Goal: Information Seeking & Learning: Learn about a topic

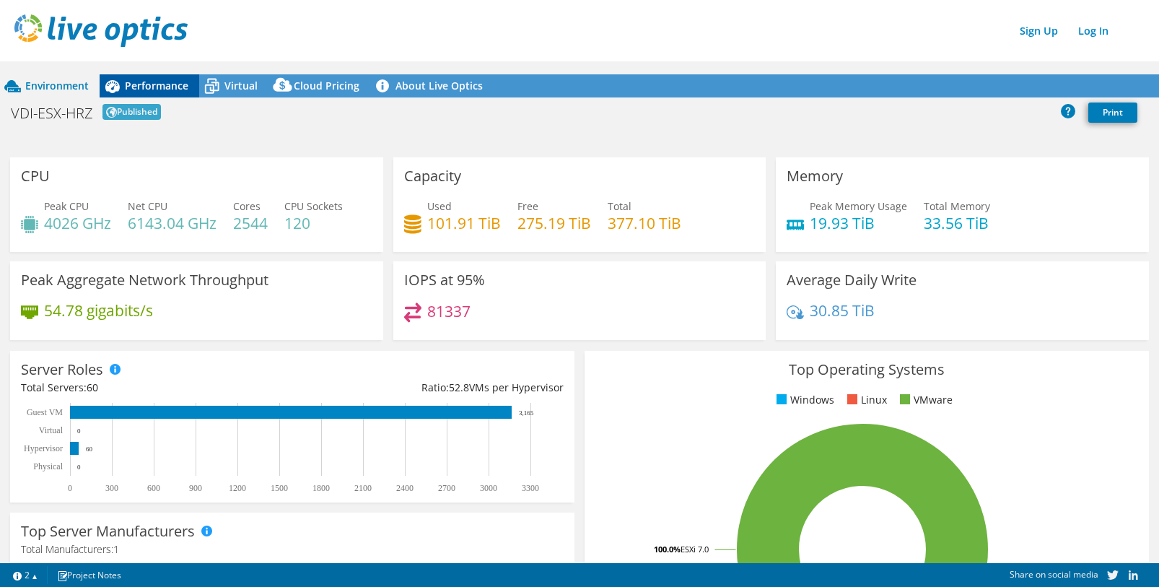
click at [145, 81] on span "Performance" at bounding box center [157, 86] width 64 height 14
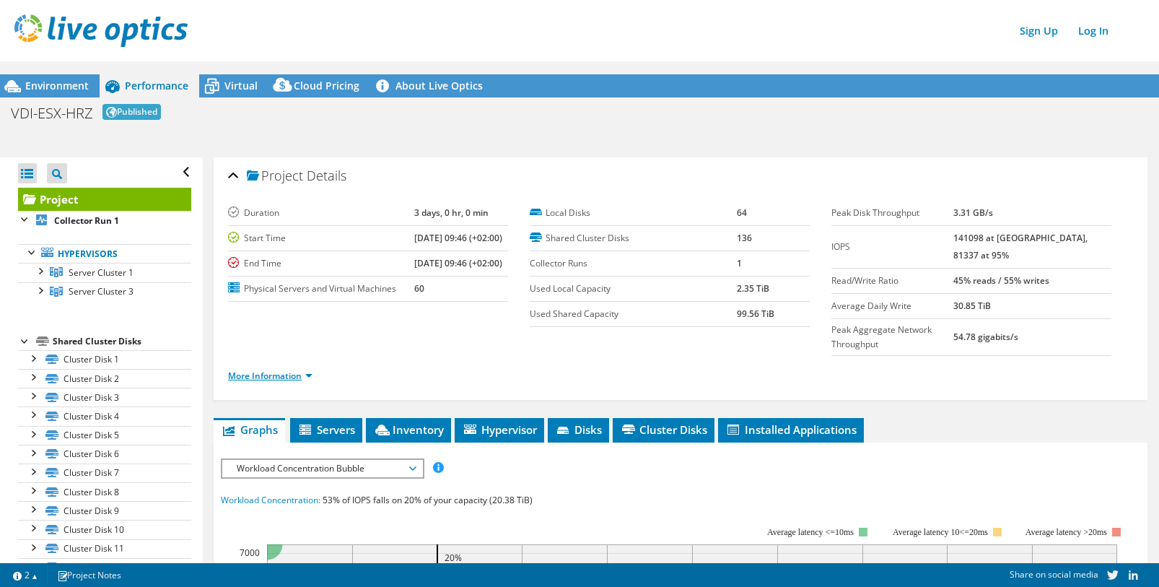
click at [280, 370] on link "More Information" at bounding box center [270, 376] width 84 height 12
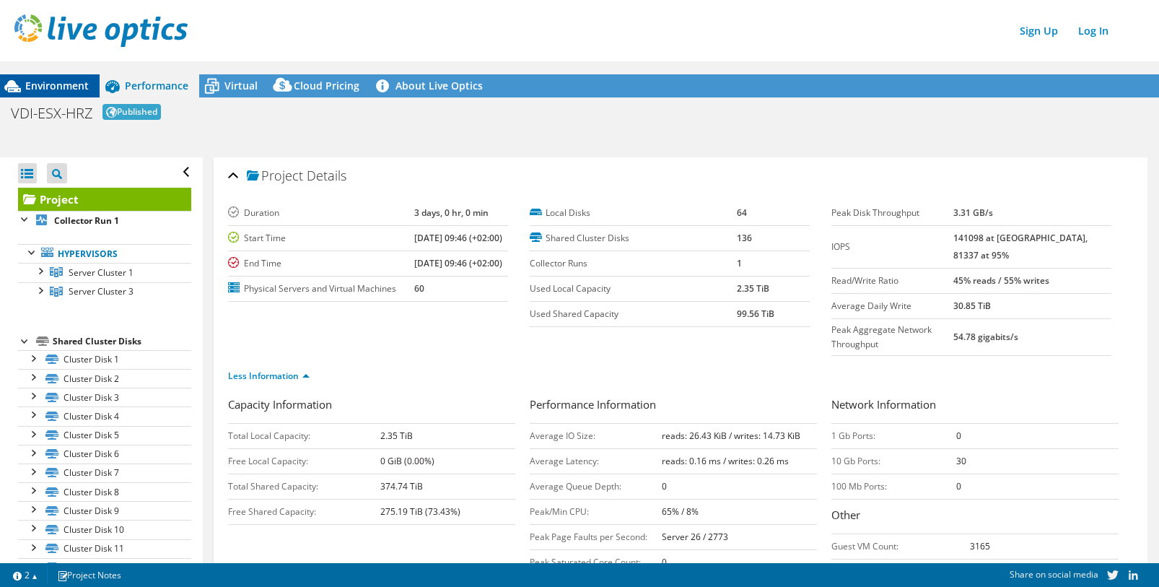
click at [40, 79] on span "Environment" at bounding box center [57, 86] width 64 height 14
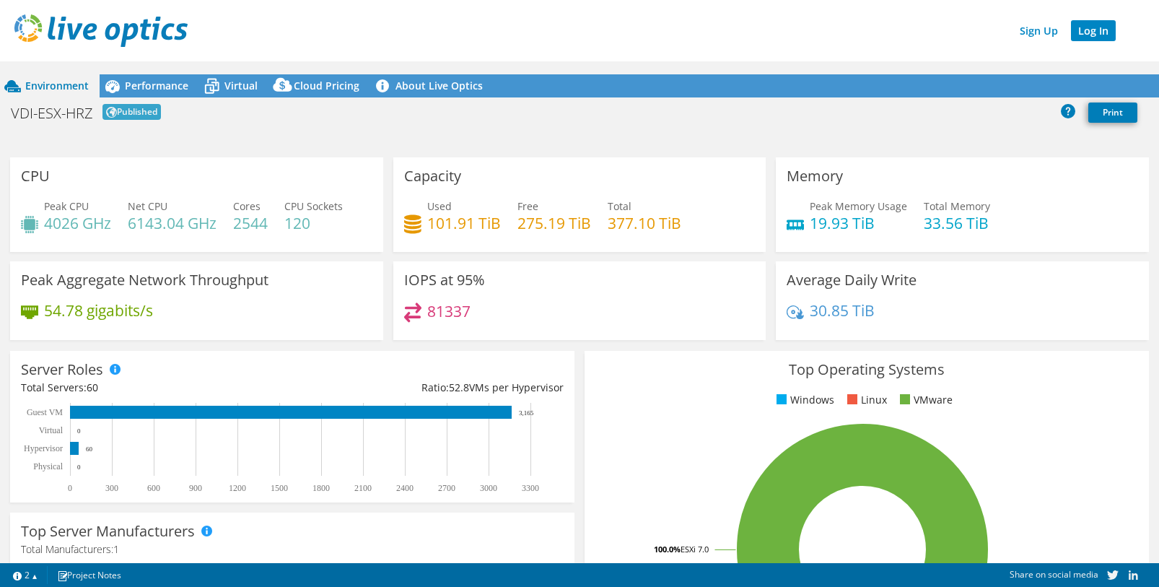
click at [1094, 29] on link "Log In" at bounding box center [1093, 30] width 45 height 21
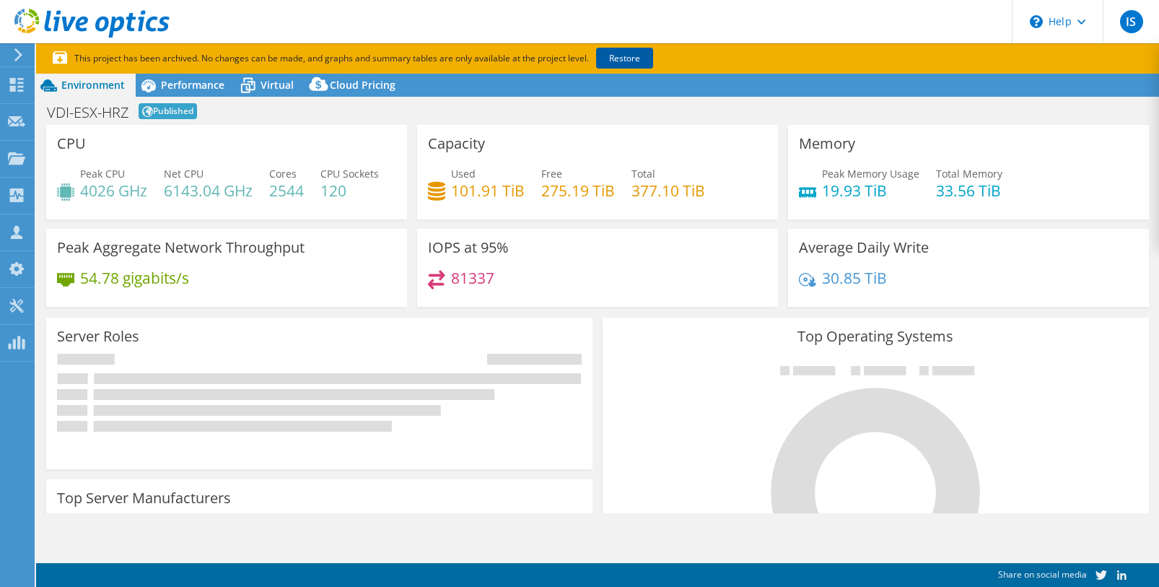
select select "USD"
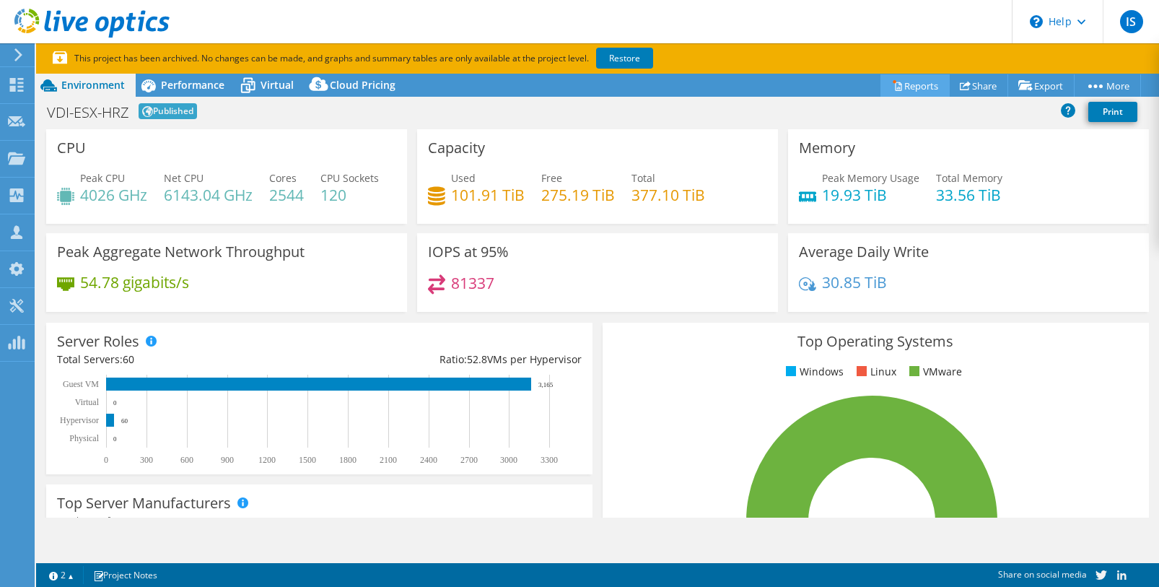
click at [915, 84] on link "Reports" at bounding box center [915, 85] width 69 height 22
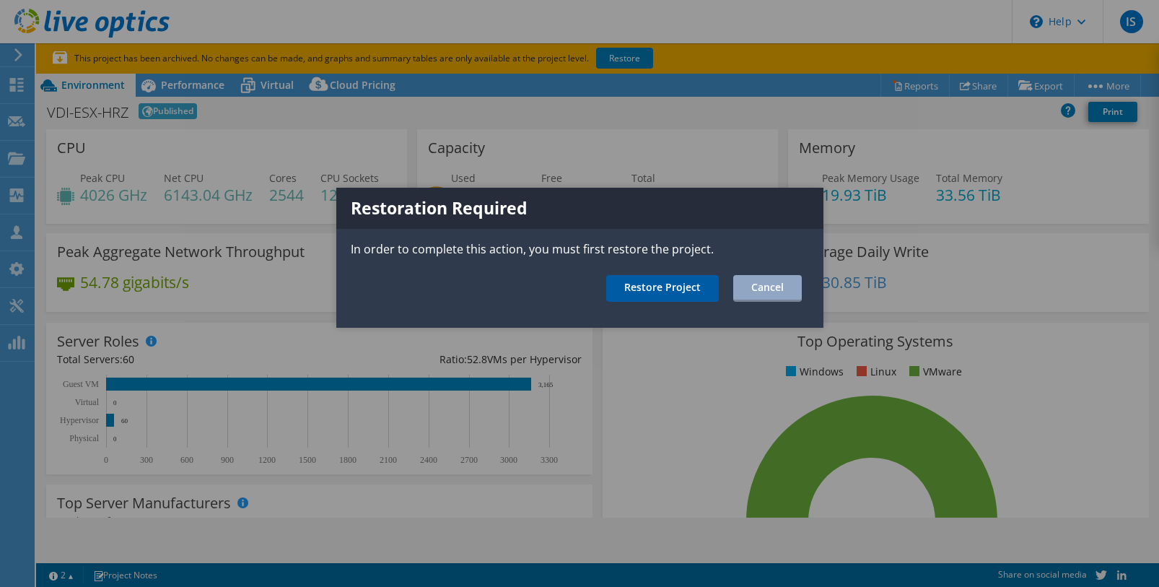
click at [648, 287] on link "Restore Project" at bounding box center [662, 288] width 113 height 27
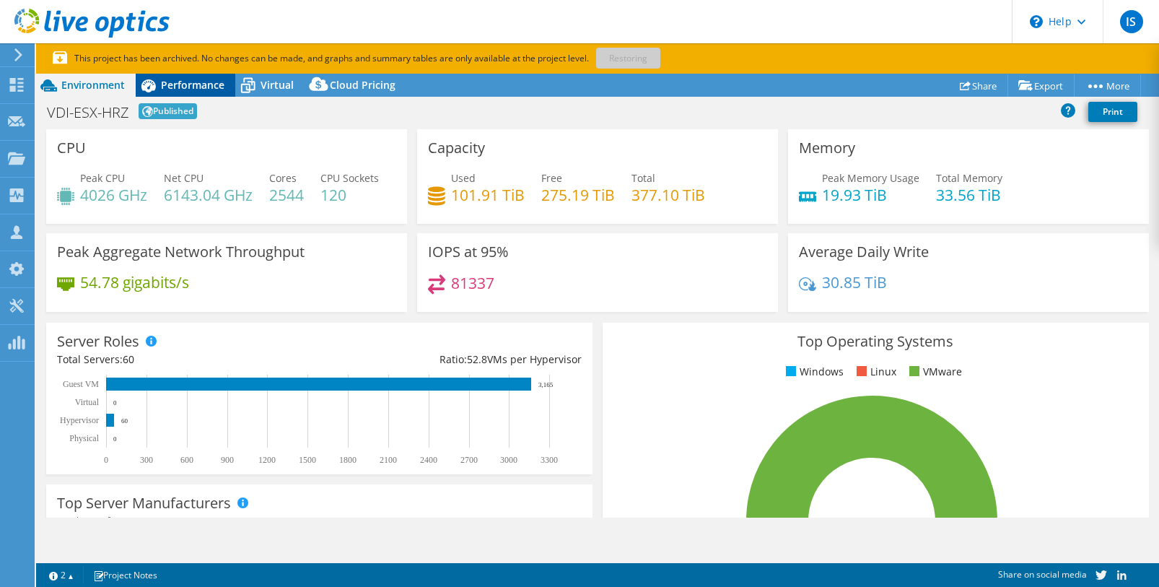
click at [191, 86] on span "Performance" at bounding box center [193, 85] width 64 height 14
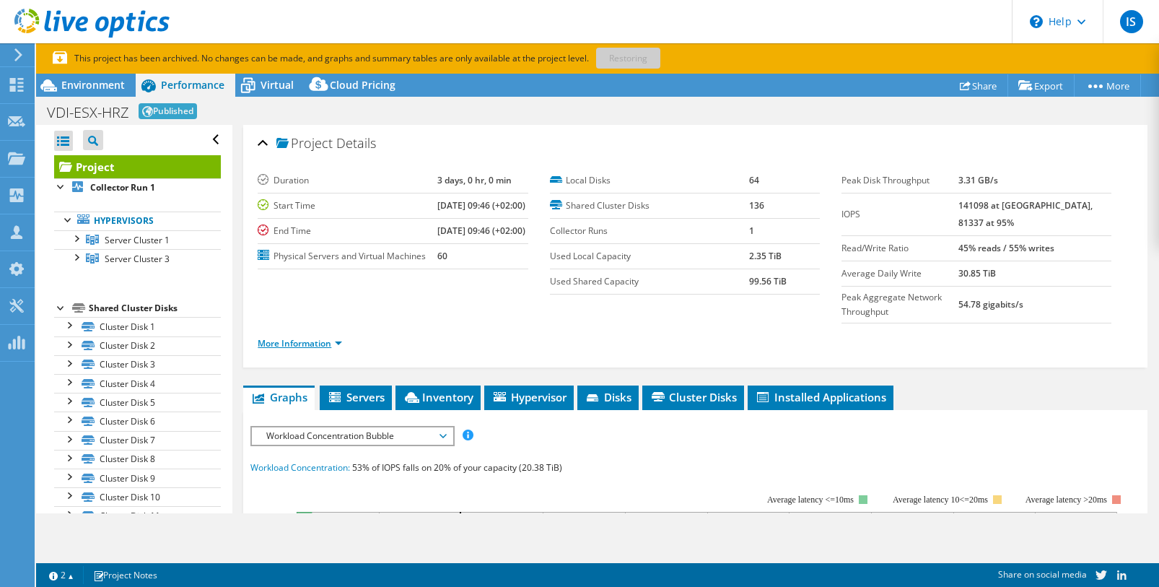
click at [318, 344] on link "More Information" at bounding box center [300, 343] width 84 height 12
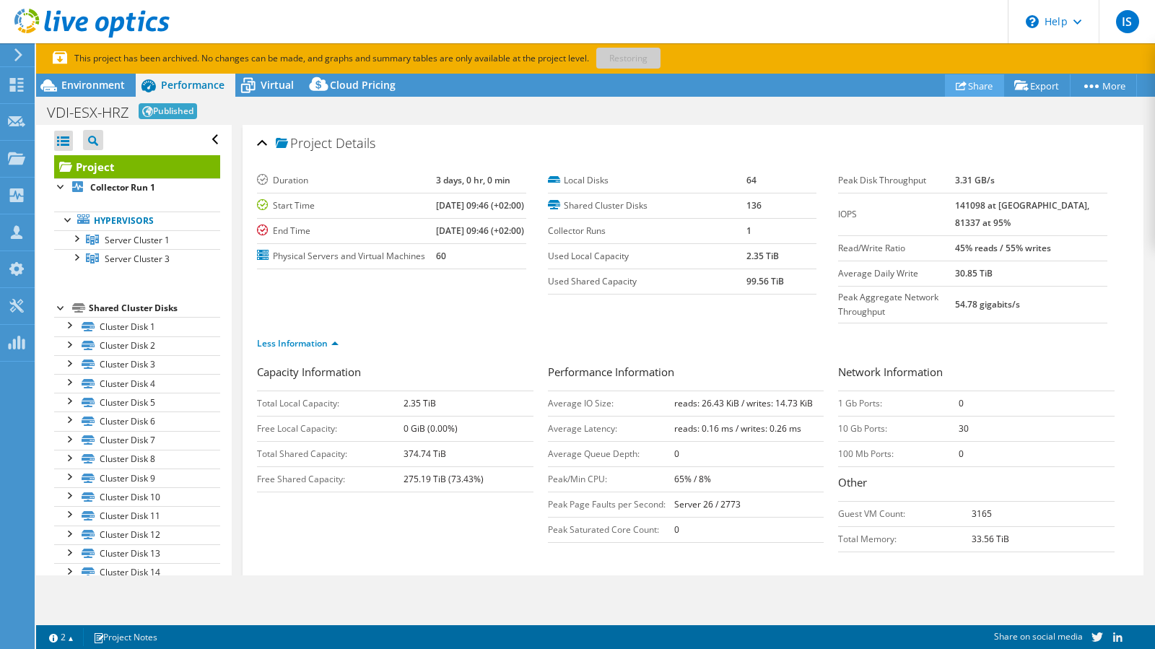
click at [970, 84] on link "Share" at bounding box center [974, 85] width 59 height 22
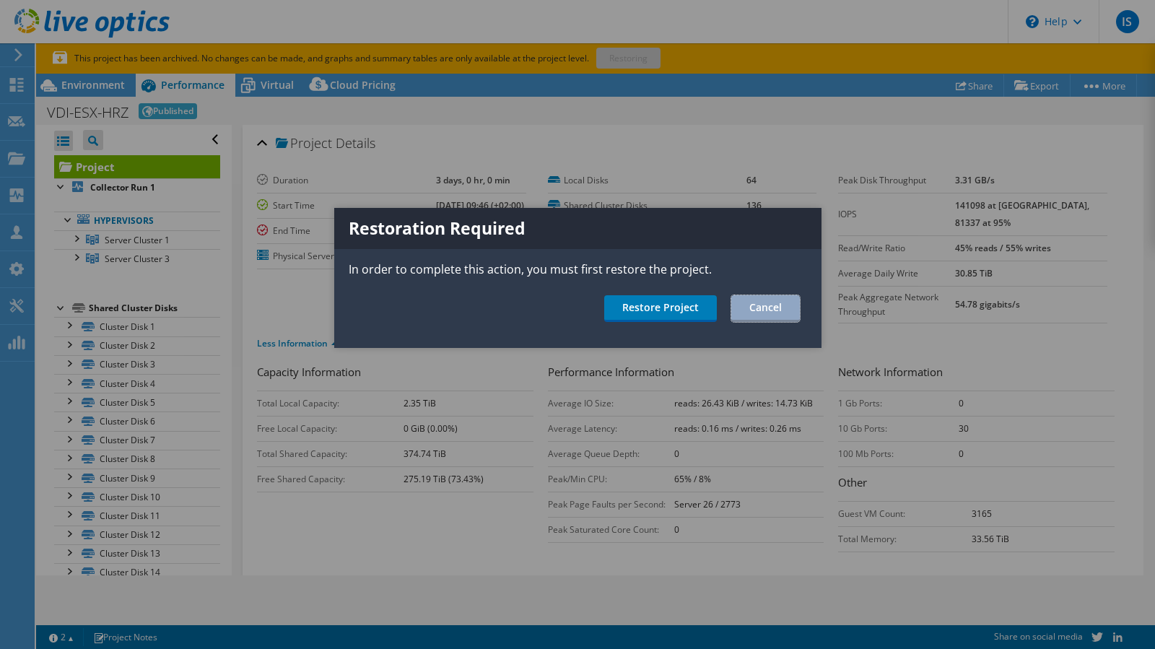
click at [769, 306] on link "Cancel" at bounding box center [765, 308] width 69 height 27
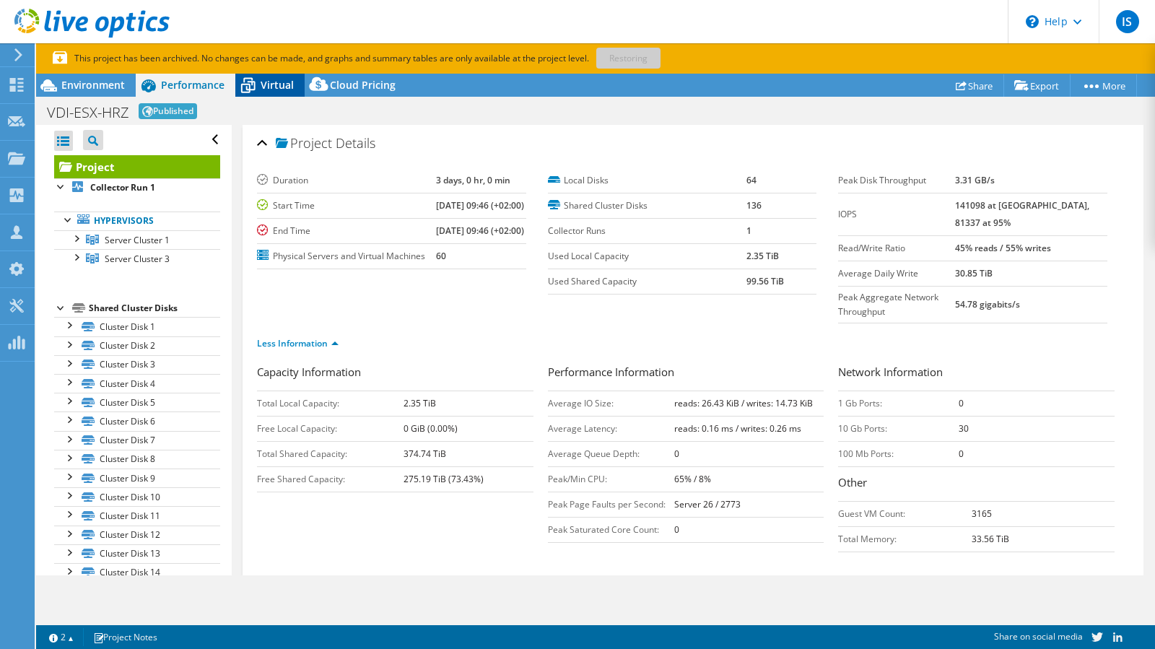
click at [282, 81] on span "Virtual" at bounding box center [277, 85] width 33 height 14
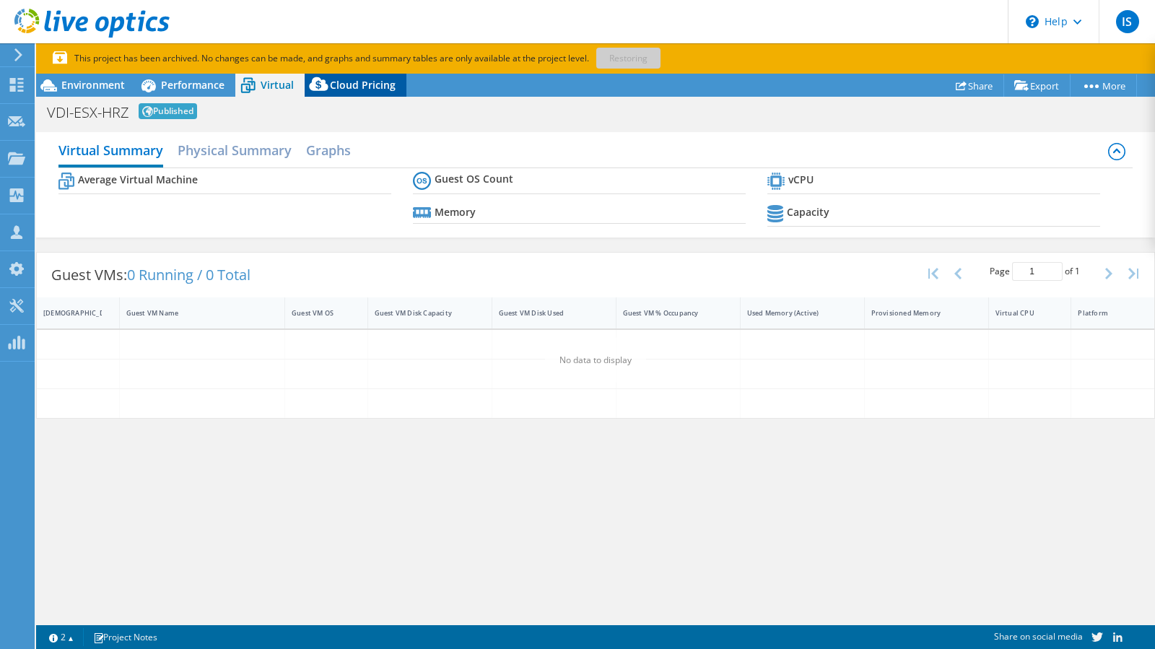
click at [381, 82] on span "Cloud Pricing" at bounding box center [363, 85] width 66 height 14
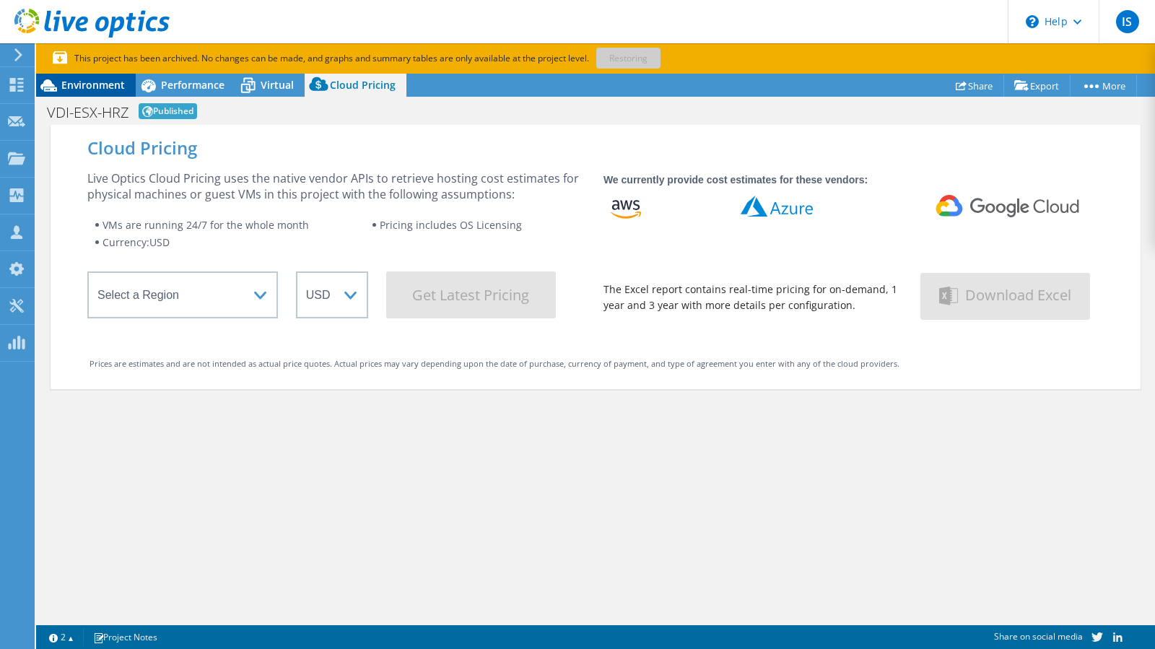
drag, startPoint x: 70, startPoint y: 85, endPoint x: 95, endPoint y: 93, distance: 26.5
click at [69, 85] on span "Environment" at bounding box center [93, 85] width 64 height 14
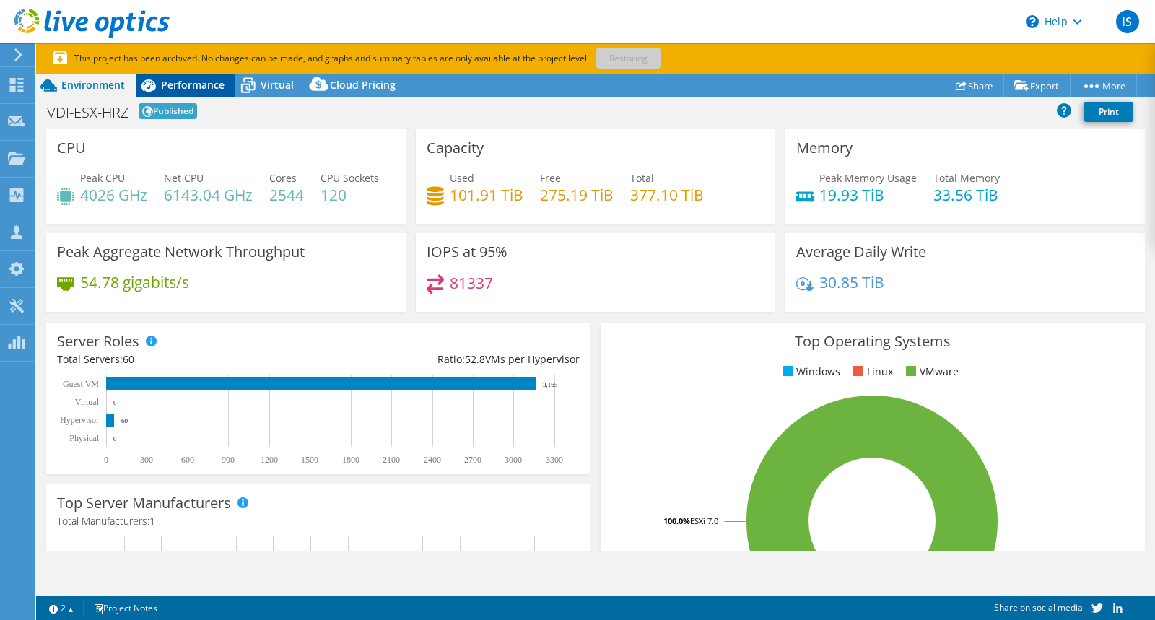
click at [196, 87] on span "Performance" at bounding box center [193, 85] width 64 height 14
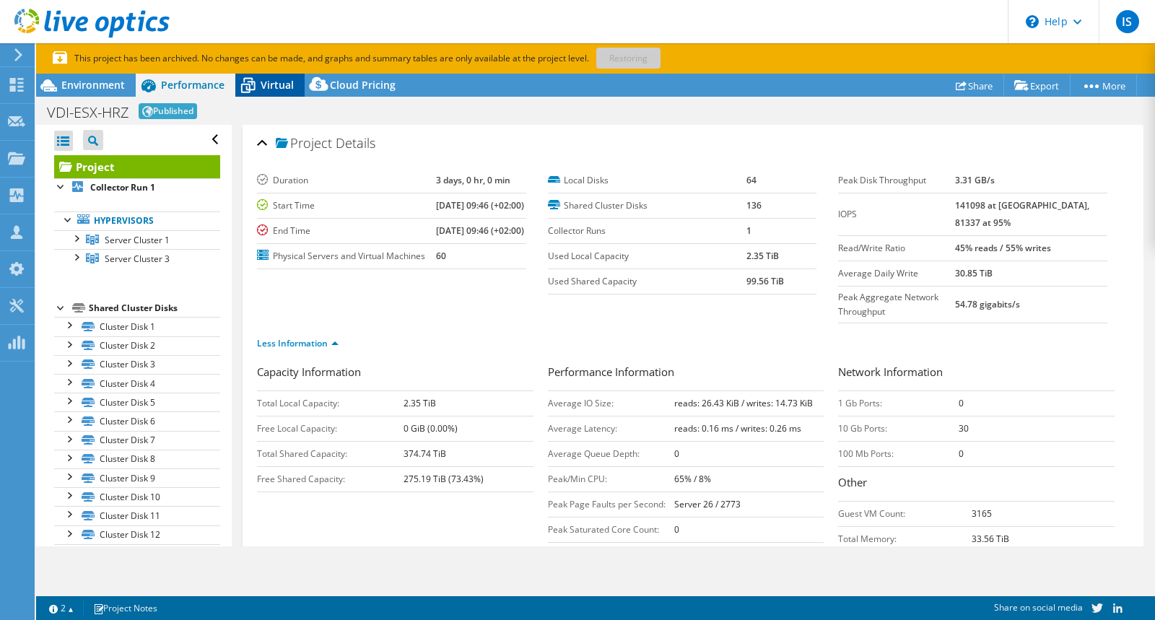
drag, startPoint x: 274, startPoint y: 82, endPoint x: 258, endPoint y: 76, distance: 16.2
click at [274, 82] on span "Virtual" at bounding box center [277, 85] width 33 height 14
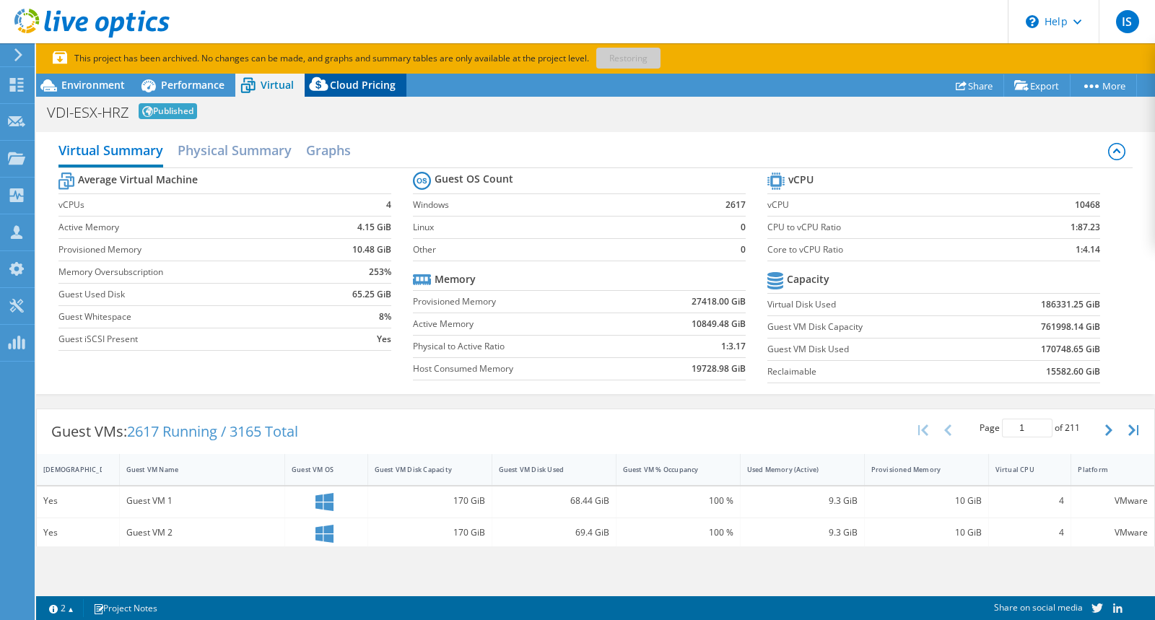
click at [347, 88] on span "Cloud Pricing" at bounding box center [363, 85] width 66 height 14
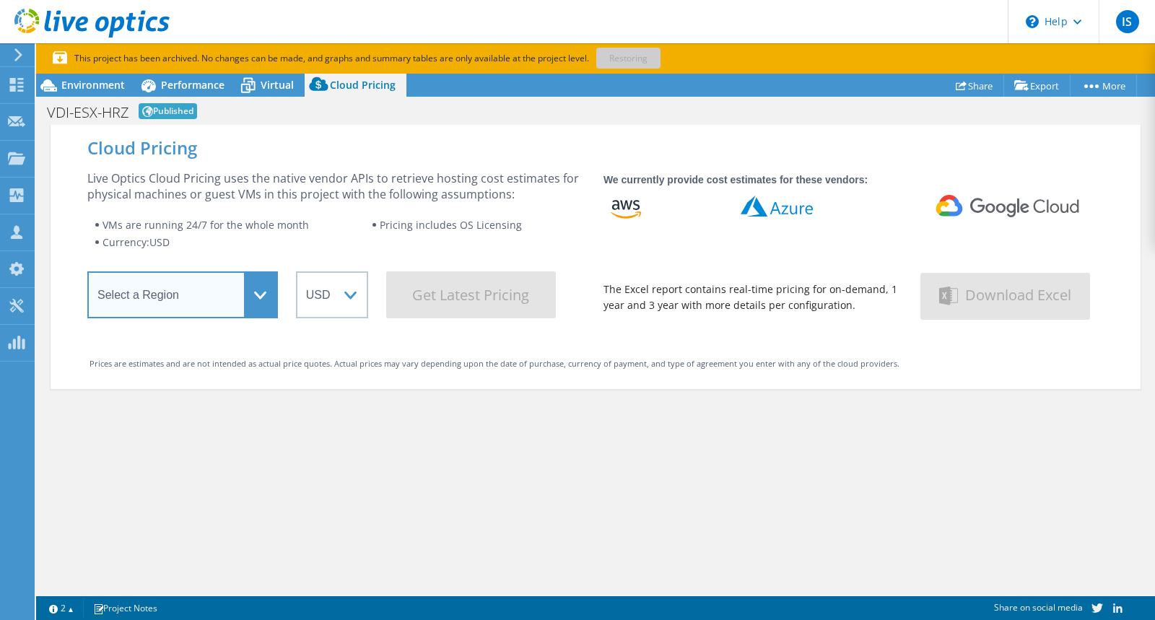
click at [206, 292] on select "Select a Region Asia Pacific (Hong Kong) Asia Pacific (Mumbai) Asia Pacific (Se…" at bounding box center [182, 294] width 191 height 47
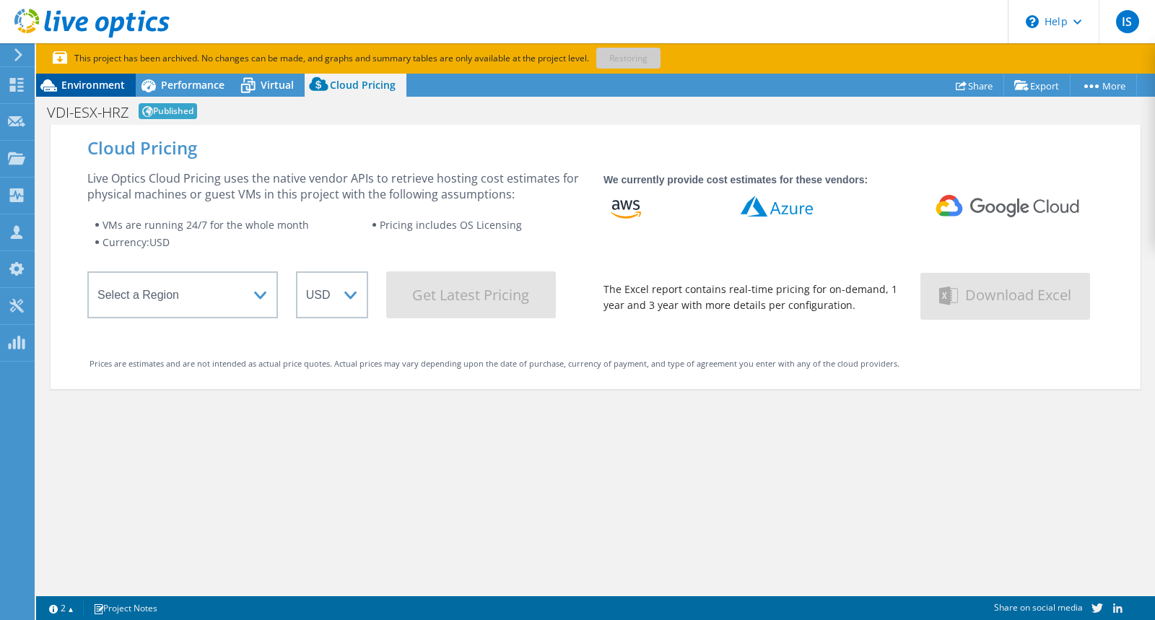
click at [81, 88] on span "Environment" at bounding box center [93, 85] width 64 height 14
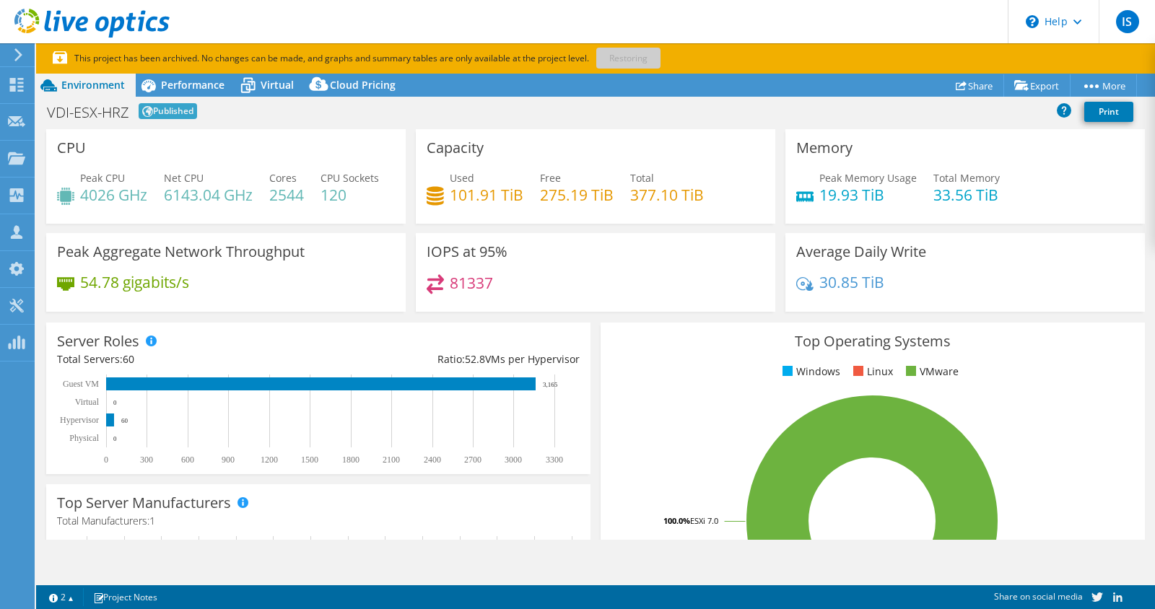
click at [711, 116] on div "VDI-ESX-HRZ Published Print" at bounding box center [595, 111] width 1119 height 27
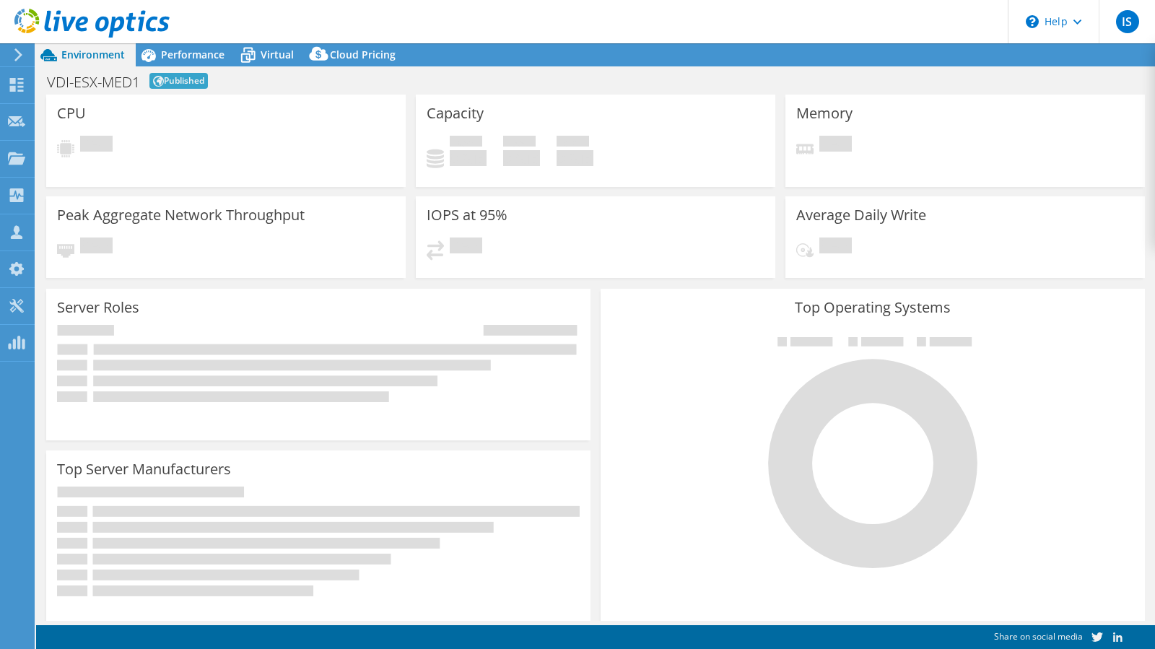
select select "EUFrankfurt"
select select "USD"
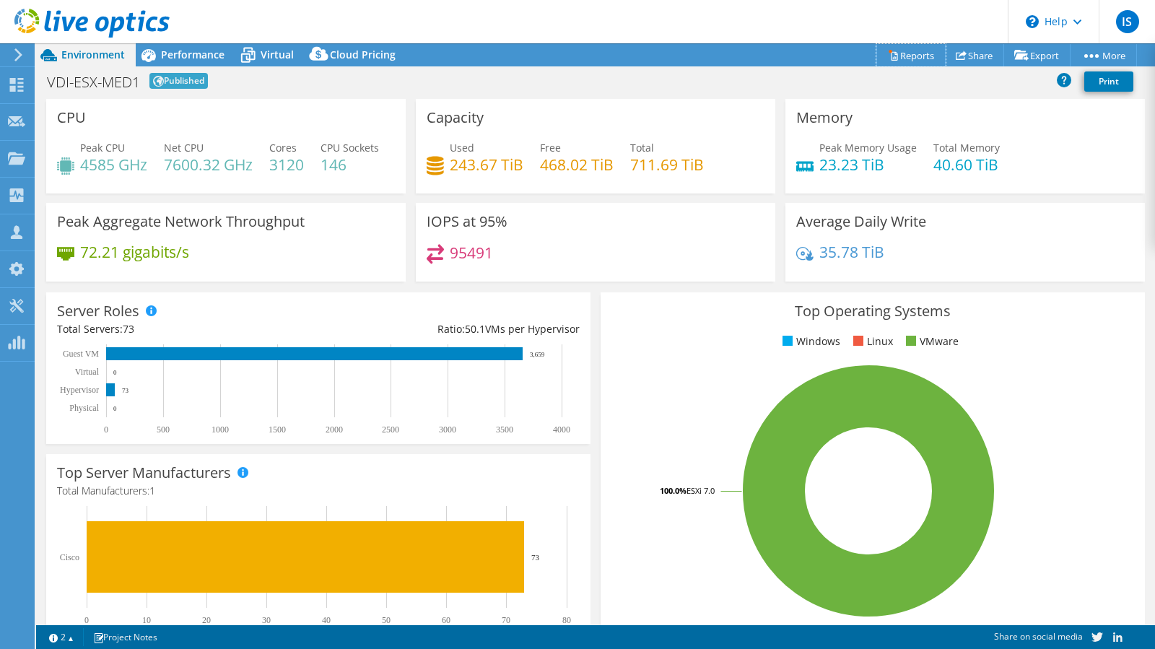
click at [900, 58] on link "Reports" at bounding box center [910, 55] width 69 height 22
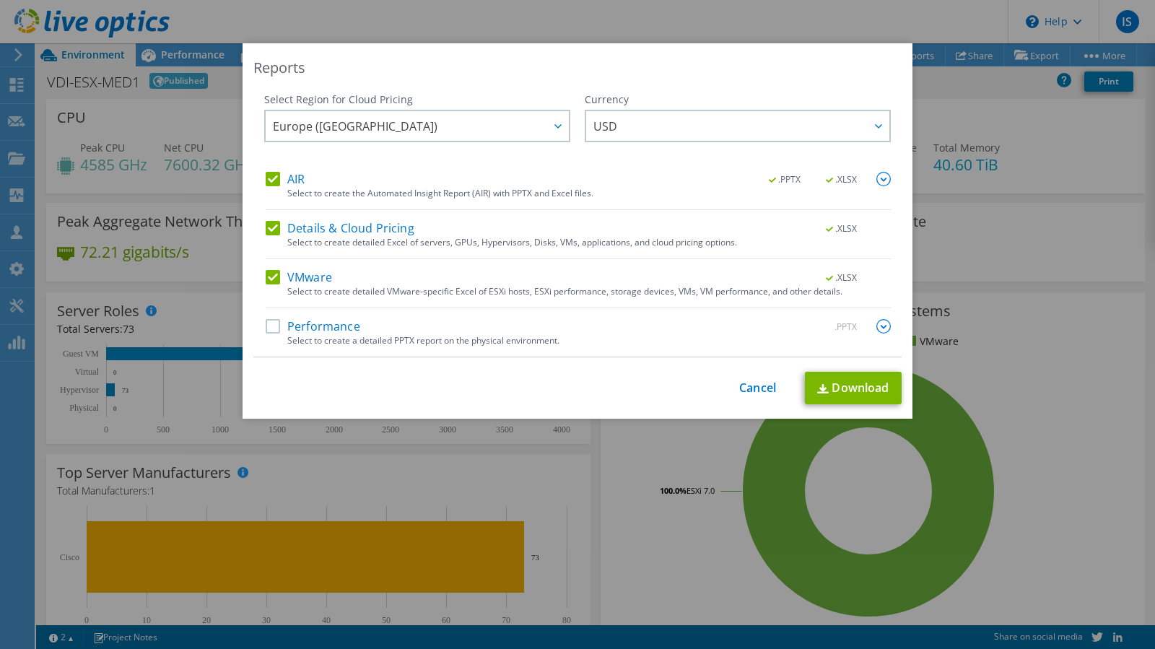
click at [302, 334] on label "Performance" at bounding box center [313, 326] width 95 height 14
click at [0, 0] on input "Performance" at bounding box center [0, 0] width 0 height 0
click at [836, 386] on link "Download" at bounding box center [853, 388] width 97 height 32
click at [749, 383] on link "Cancel" at bounding box center [757, 388] width 37 height 14
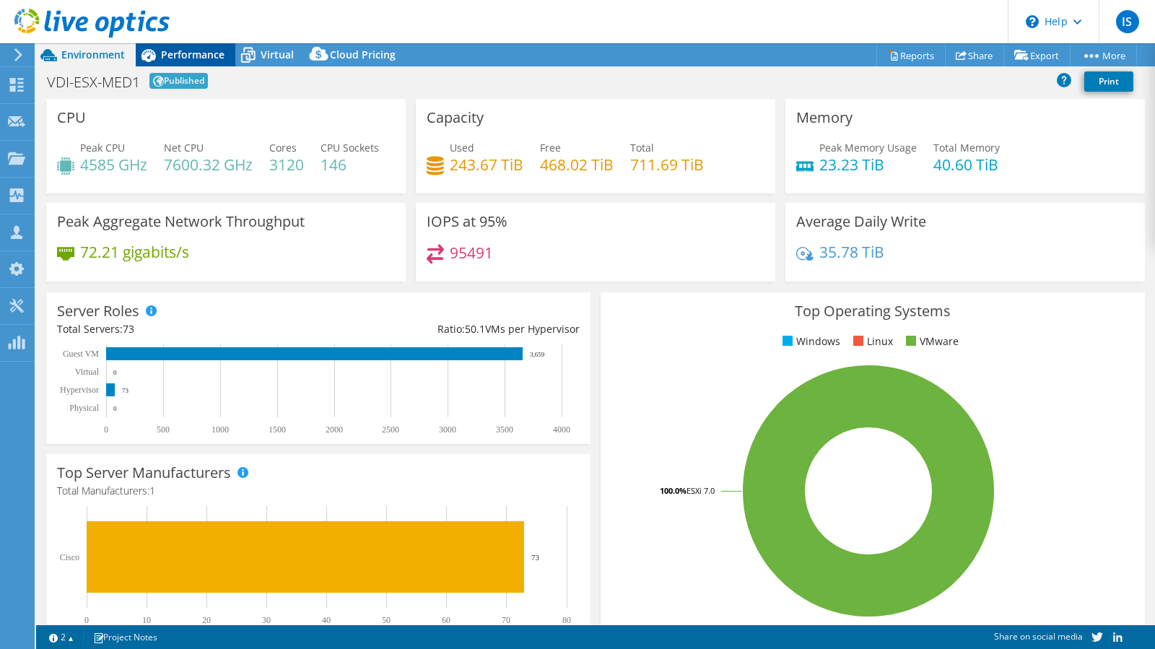
click at [178, 50] on span "Performance" at bounding box center [193, 55] width 64 height 14
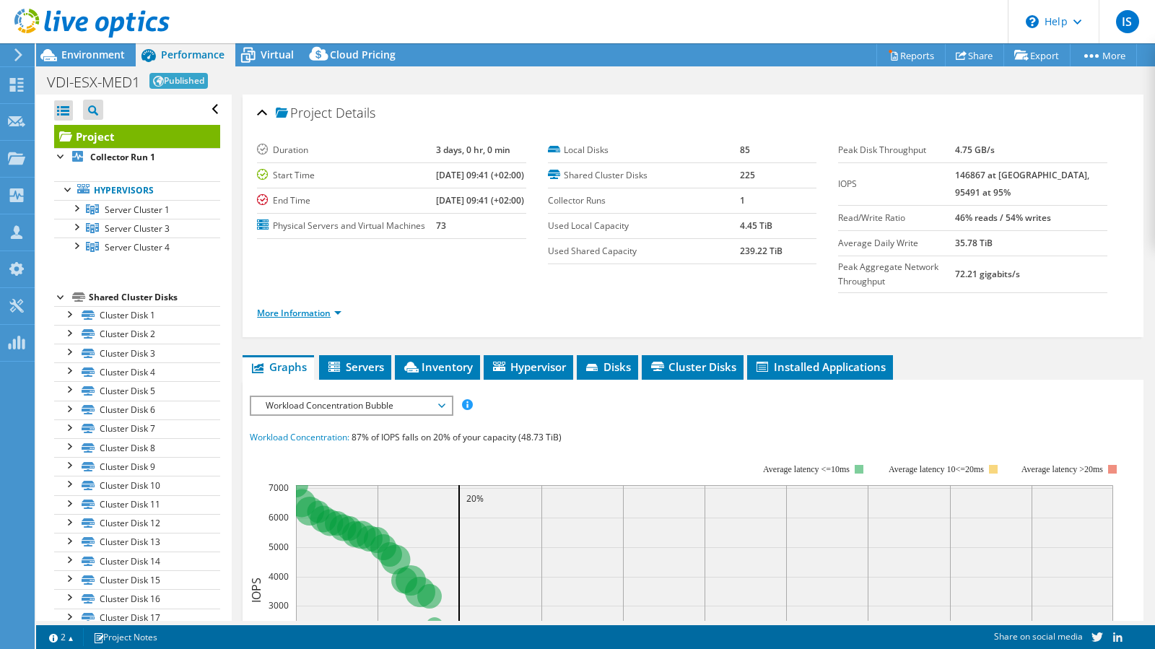
click at [315, 310] on link "More Information" at bounding box center [299, 313] width 84 height 12
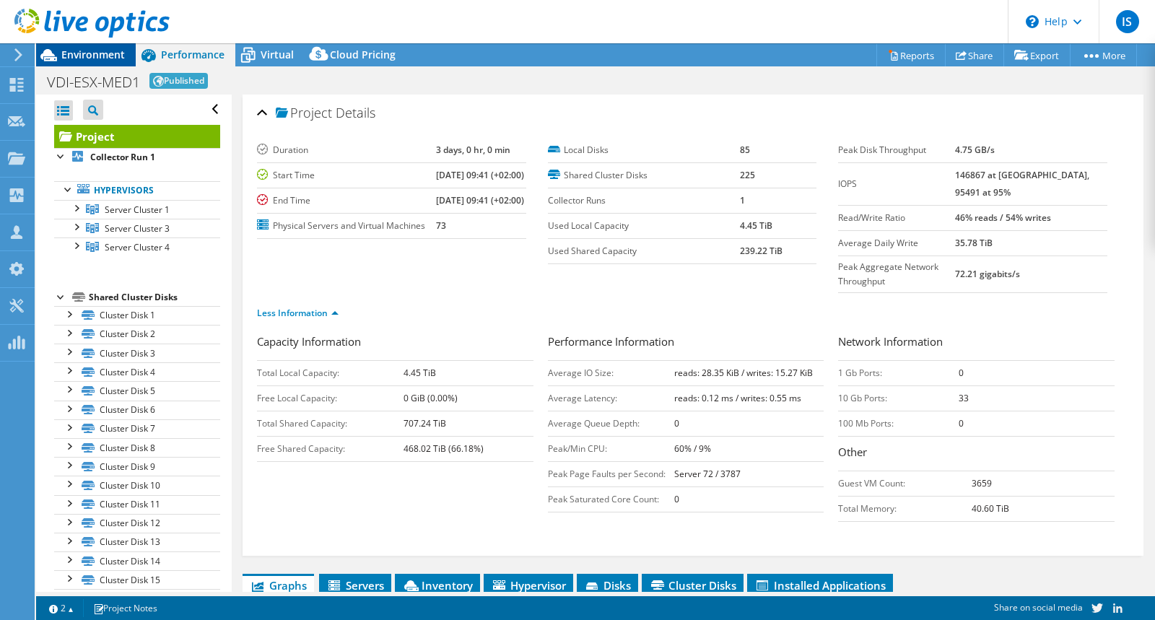
click at [74, 52] on span "Environment" at bounding box center [93, 55] width 64 height 14
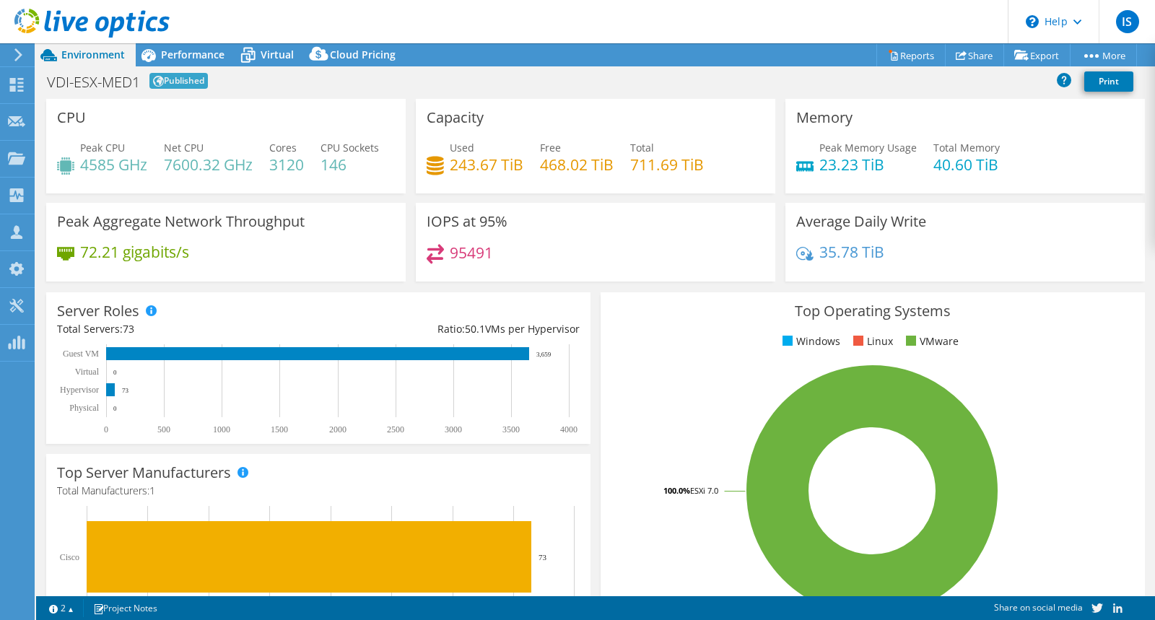
click at [176, 82] on span "Published" at bounding box center [178, 81] width 58 height 16
click at [356, 52] on span "Cloud Pricing" at bounding box center [363, 55] width 66 height 14
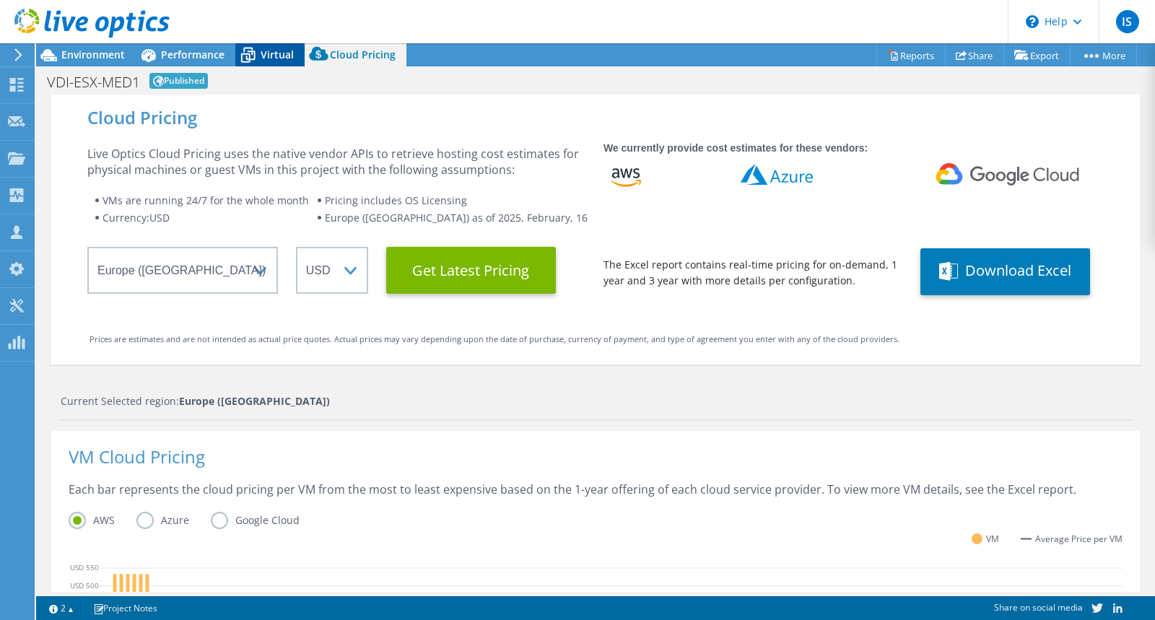
click at [265, 51] on span "Virtual" at bounding box center [277, 55] width 33 height 14
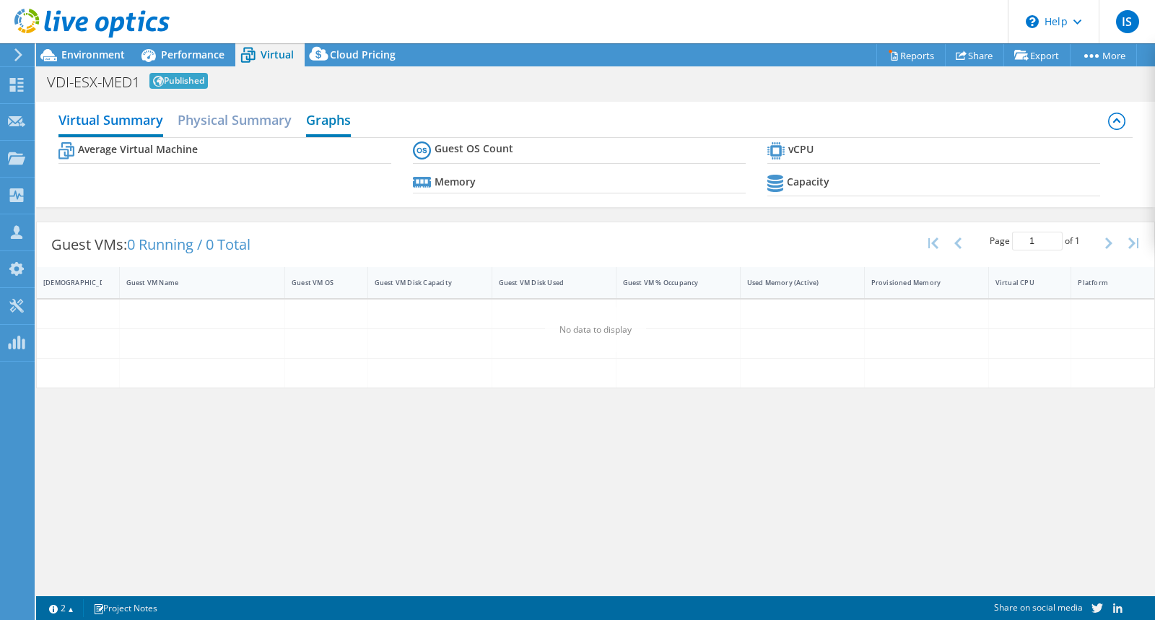
click at [331, 118] on h2 "Graphs" at bounding box center [328, 121] width 45 height 32
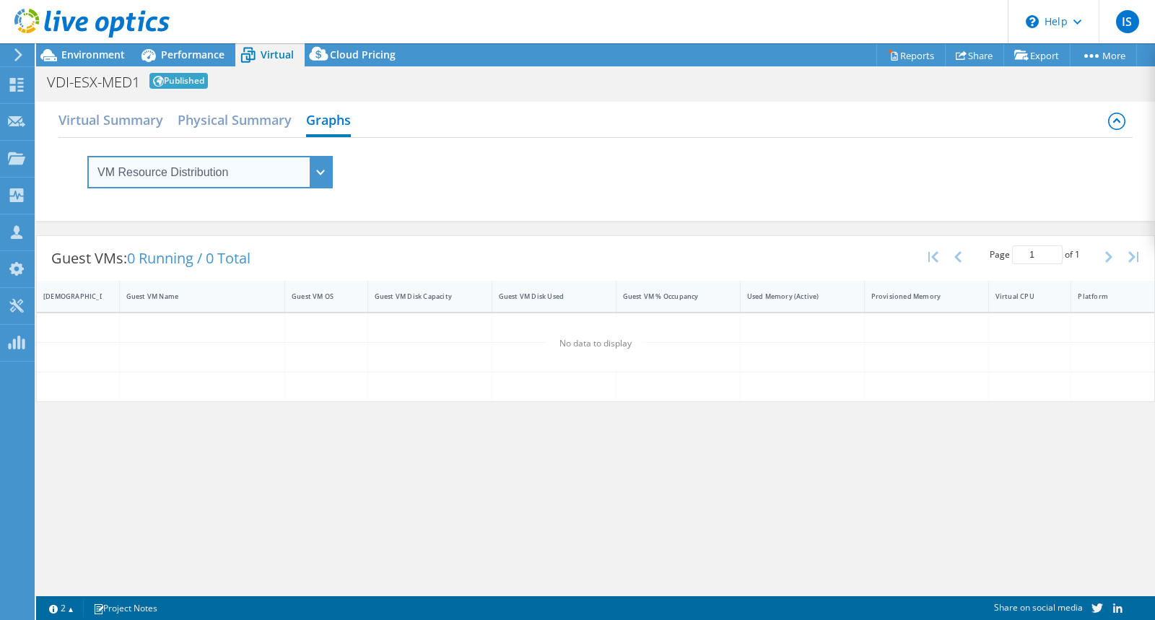
click at [221, 166] on select "VM Resource Distribution Provisioning Contrast Over Provisioning" at bounding box center [209, 172] width 245 height 32
select select "Over Provisioning"
click at [87, 156] on select "VM Resource Distribution Provisioning Contrast Over Provisioning" at bounding box center [209, 172] width 245 height 32
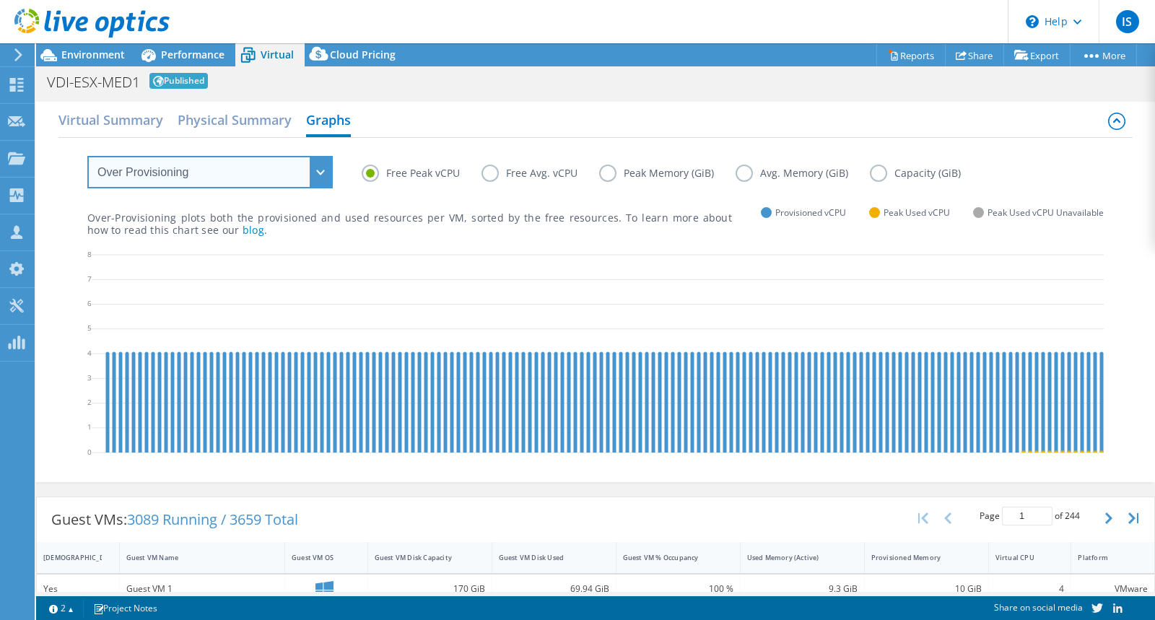
scroll to position [1, 0]
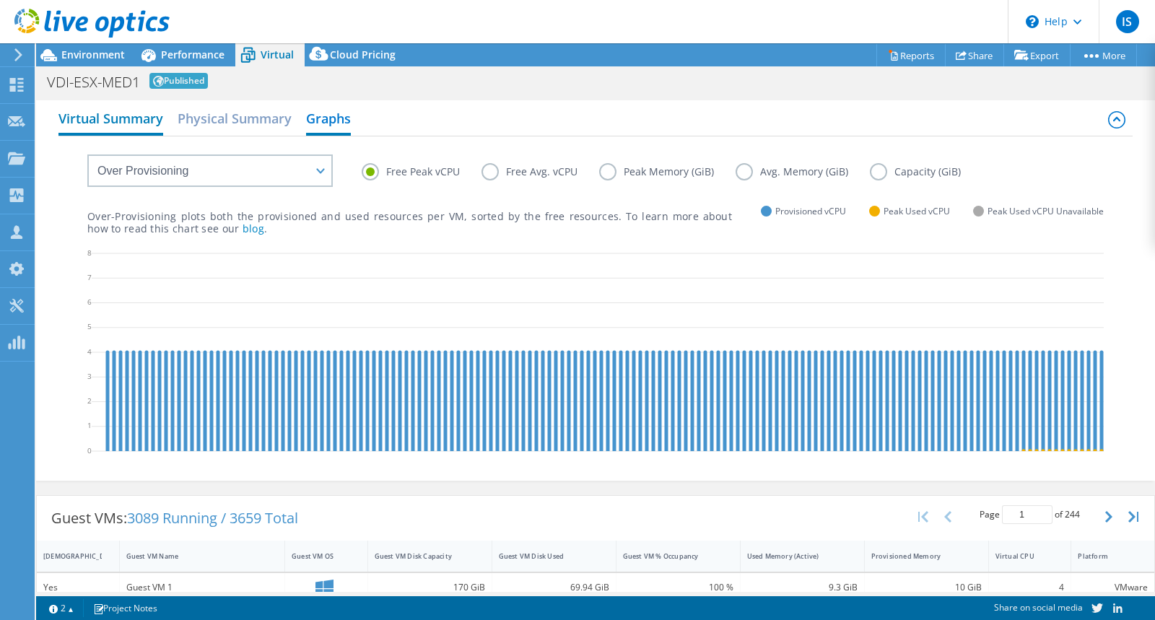
click at [129, 116] on h2 "Virtual Summary" at bounding box center [110, 120] width 105 height 32
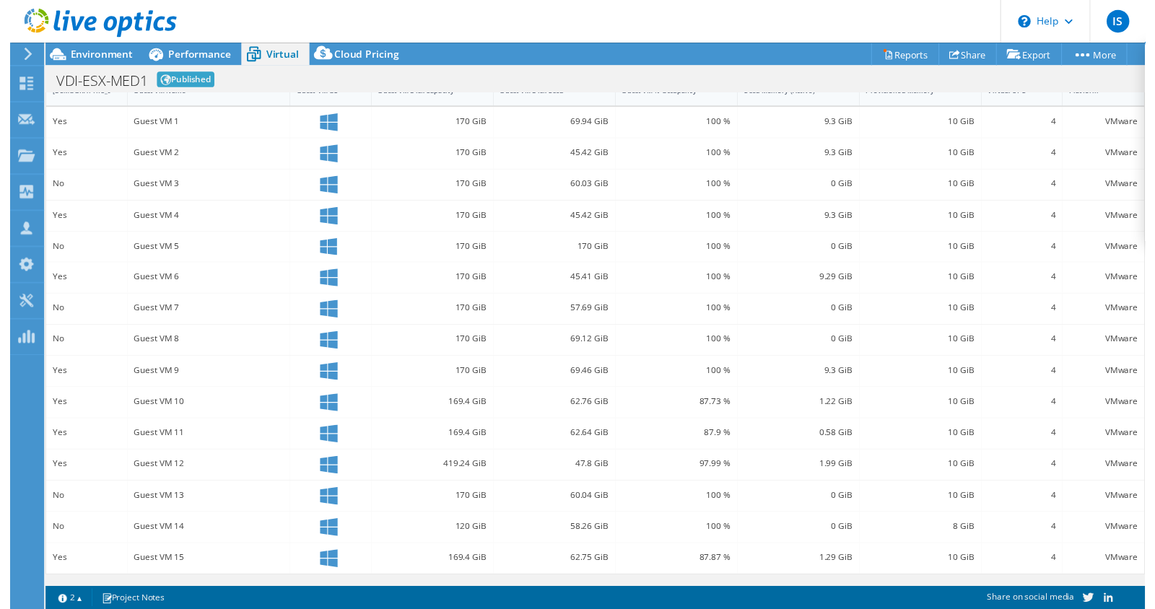
scroll to position [0, 0]
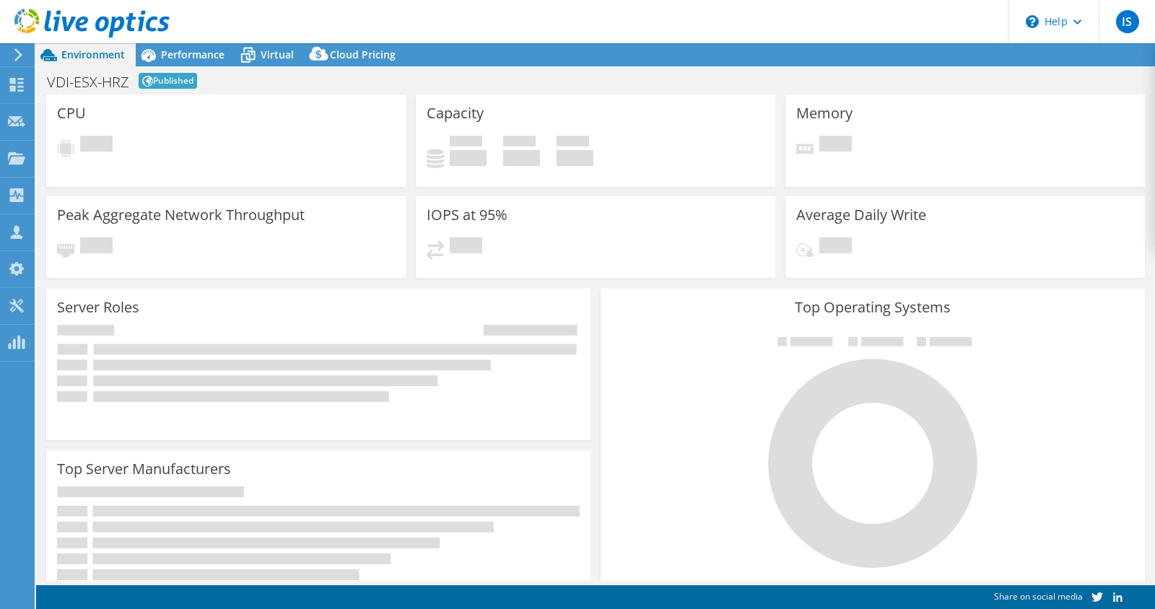
select select "USD"
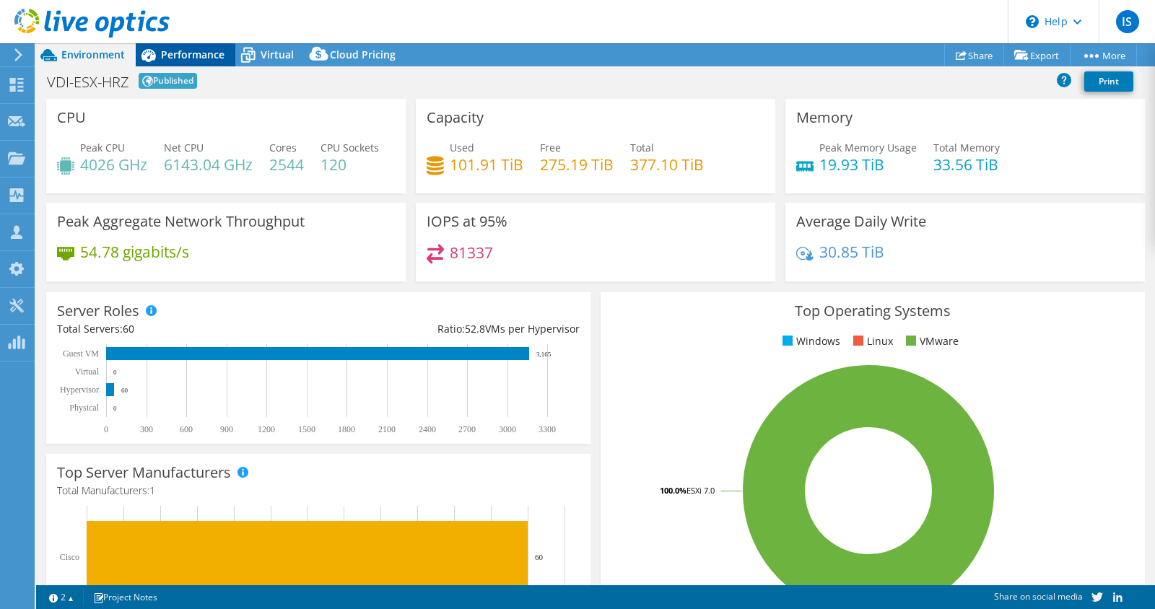
click at [174, 56] on span "Performance" at bounding box center [193, 55] width 64 height 14
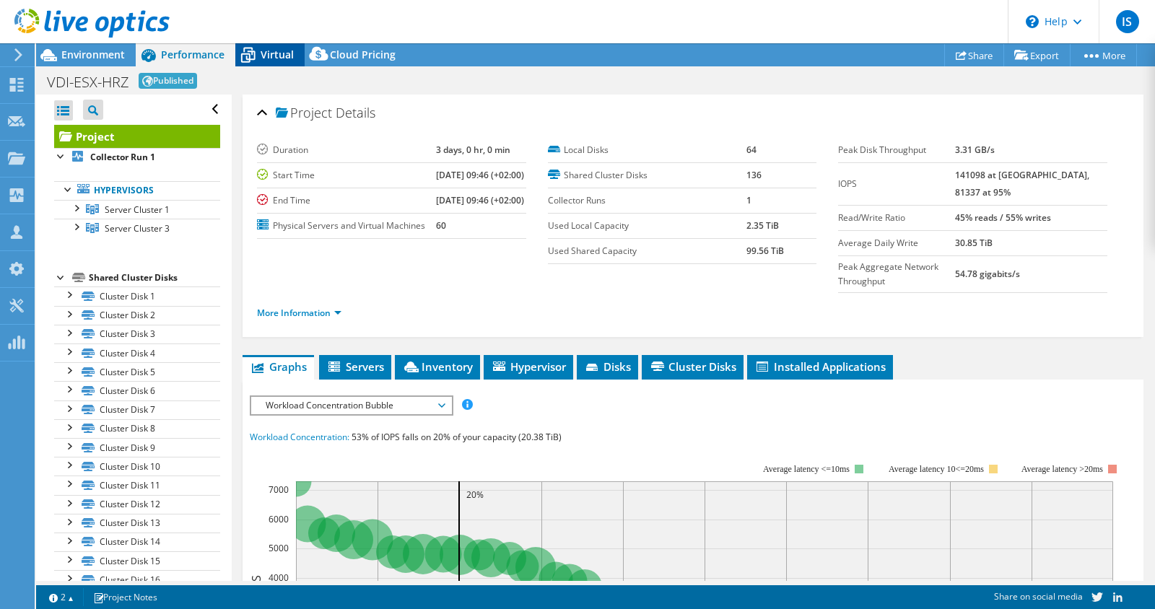
click at [266, 54] on span "Virtual" at bounding box center [277, 55] width 33 height 14
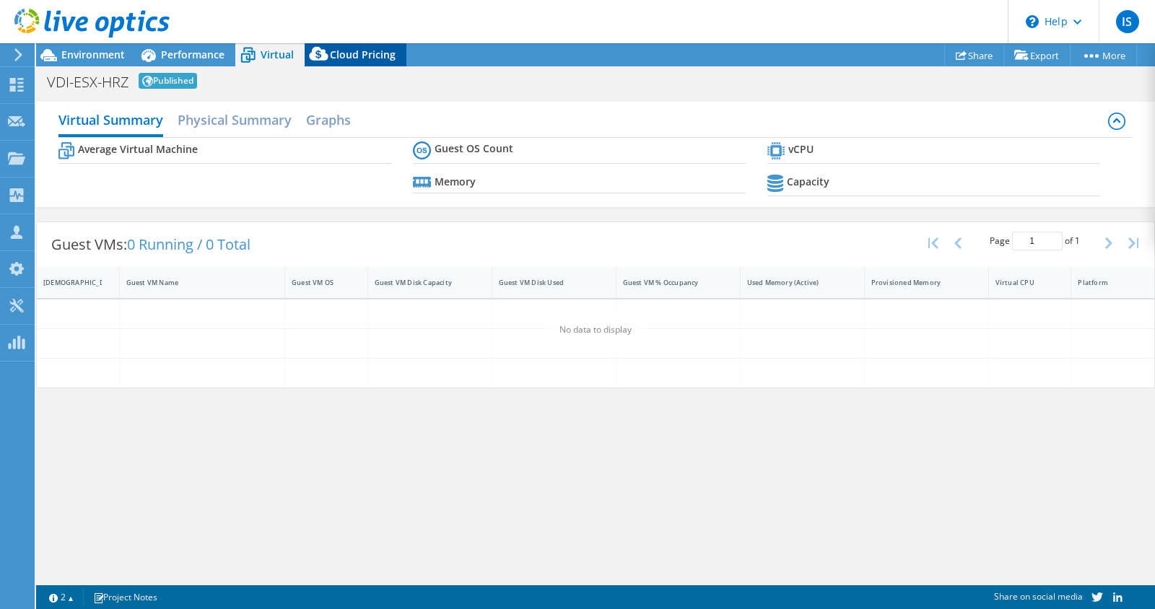
click at [351, 51] on span "Cloud Pricing" at bounding box center [363, 55] width 66 height 14
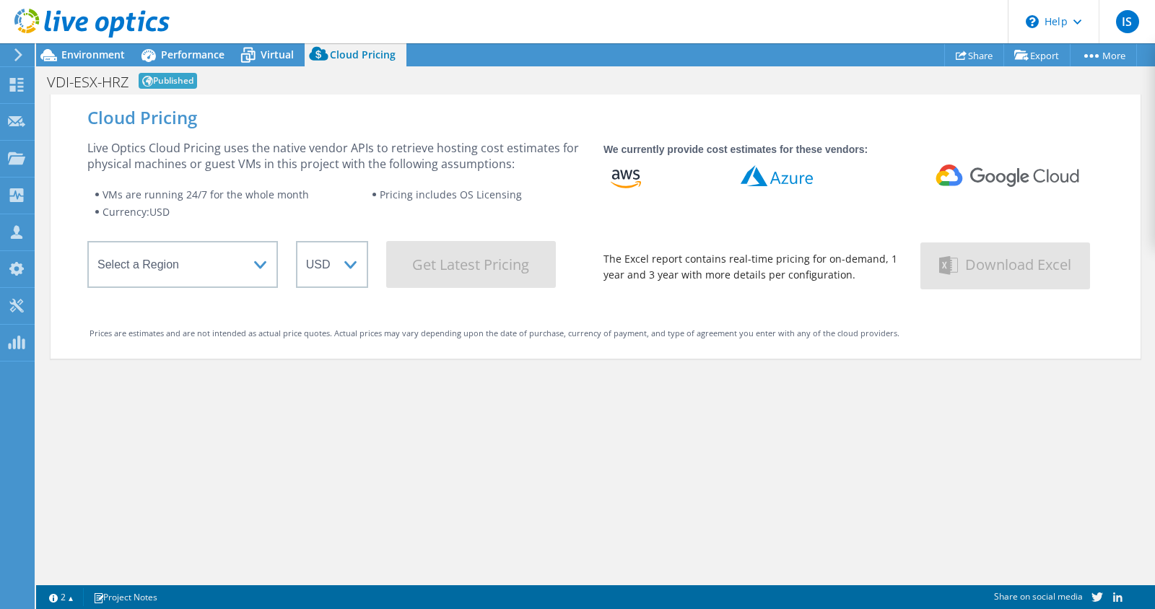
click at [52, 47] on div at bounding box center [85, 24] width 170 height 48
click at [62, 54] on span "Environment" at bounding box center [93, 55] width 64 height 14
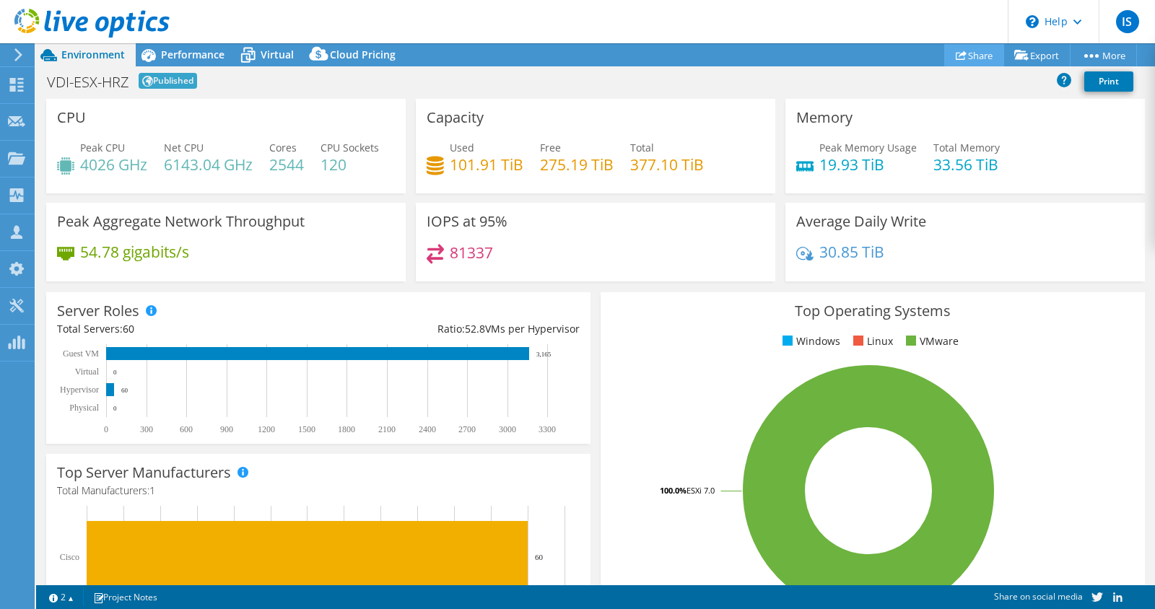
click at [966, 48] on link "Share" at bounding box center [974, 55] width 60 height 22
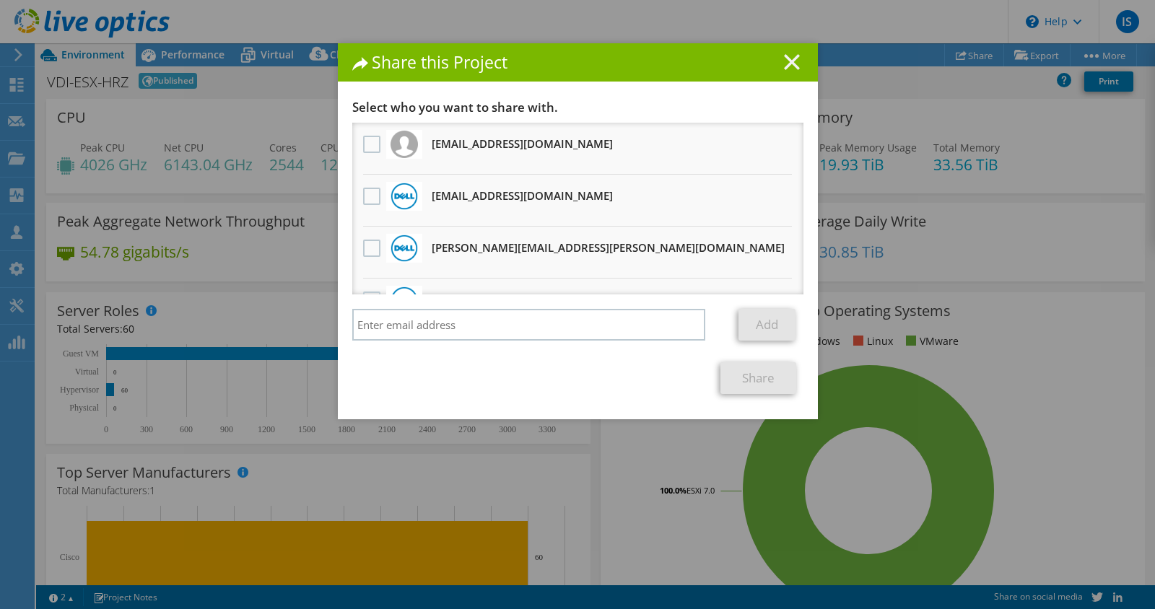
click at [790, 61] on line at bounding box center [792, 62] width 14 height 14
